Goal: Transaction & Acquisition: Purchase product/service

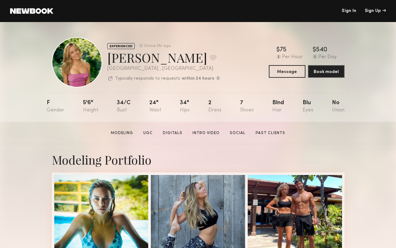
click at [34, 11] on link at bounding box center [31, 11] width 43 height 6
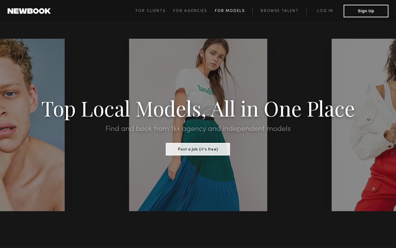
click at [227, 11] on span "For Models" at bounding box center [230, 11] width 30 height 4
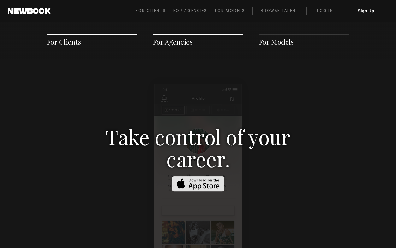
scroll to position [916, 0]
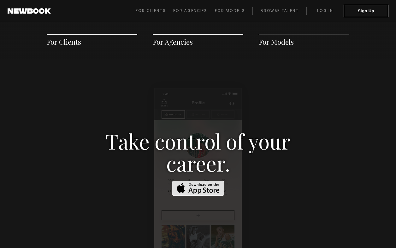
click at [72, 44] on span "For Clients" at bounding box center [64, 41] width 34 height 9
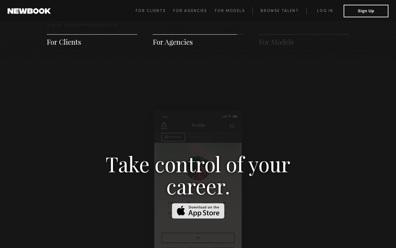
scroll to position [894, 0]
click at [274, 11] on link "Browse Talent" at bounding box center [279, 11] width 54 height 8
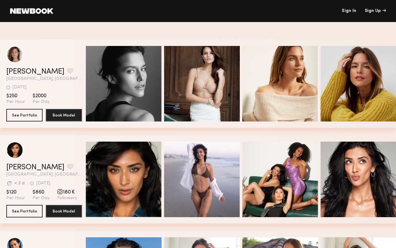
click at [35, 12] on link at bounding box center [31, 11] width 43 height 6
